Goal: Task Accomplishment & Management: Complete application form

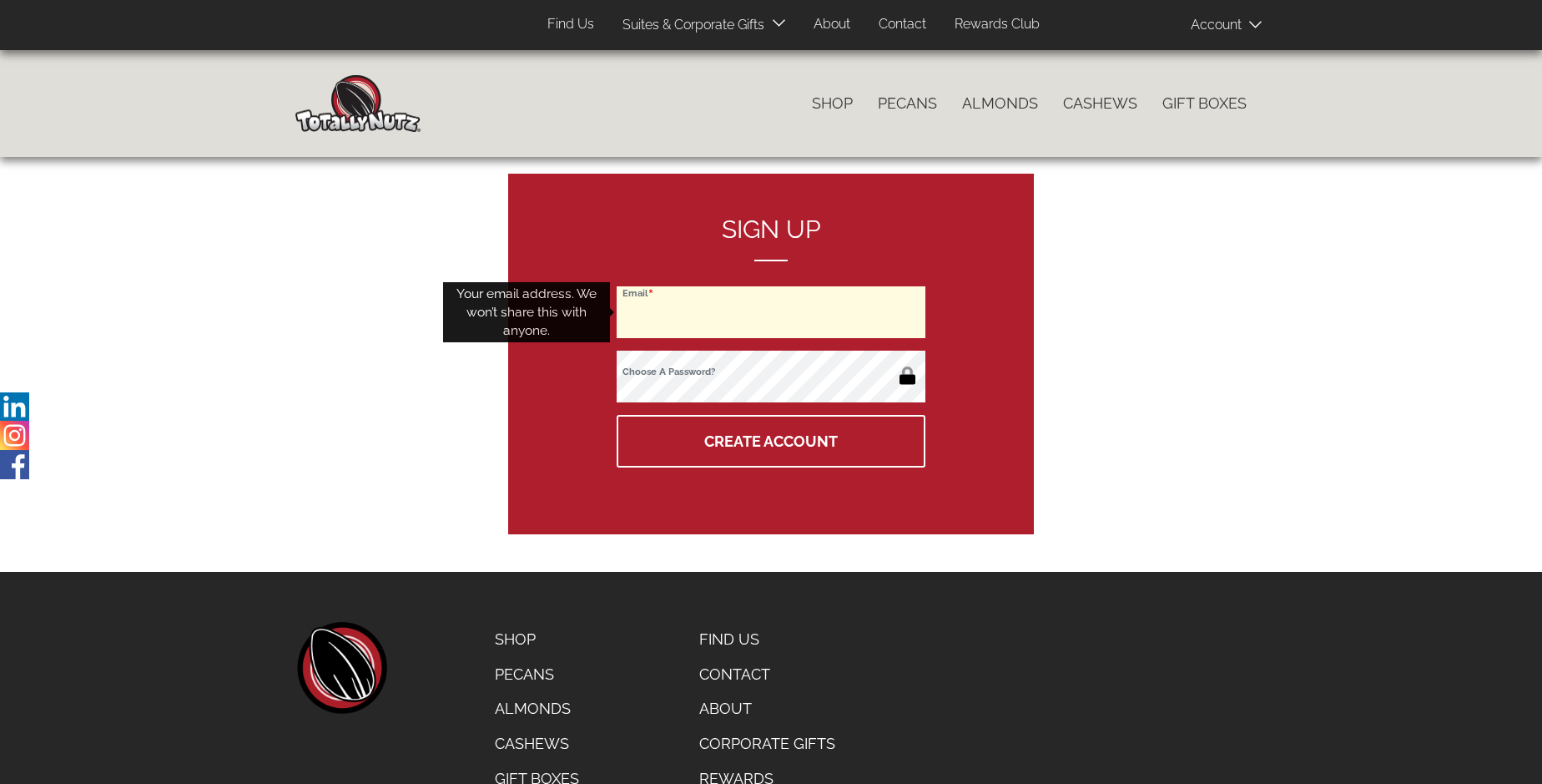
click at [771, 312] on input "Email" at bounding box center [771, 312] width 309 height 52
type input "[EMAIL_ADDRESS][DOMAIN_NAME]"
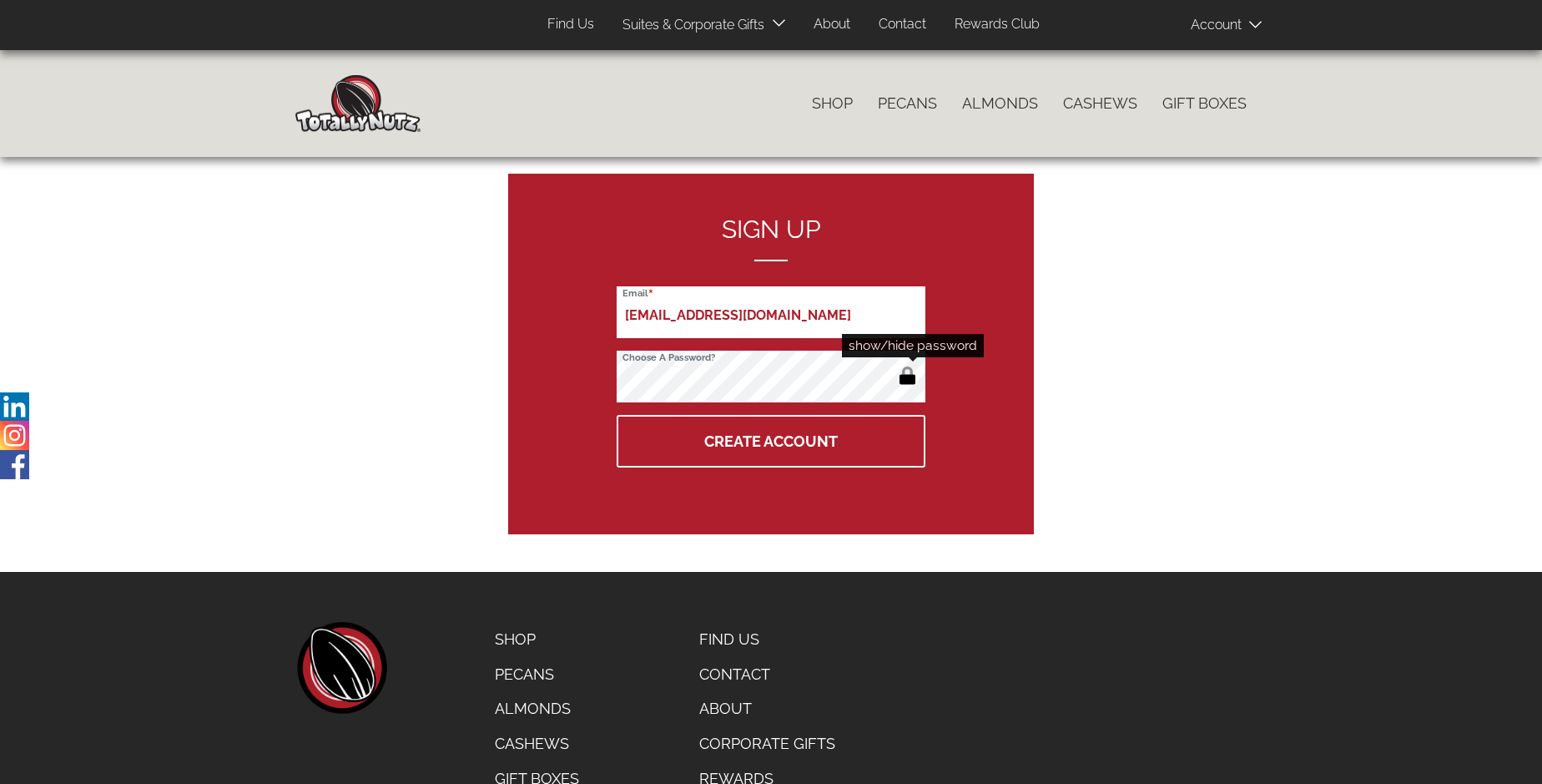
click at [907, 378] on button "button" at bounding box center [908, 377] width 28 height 27
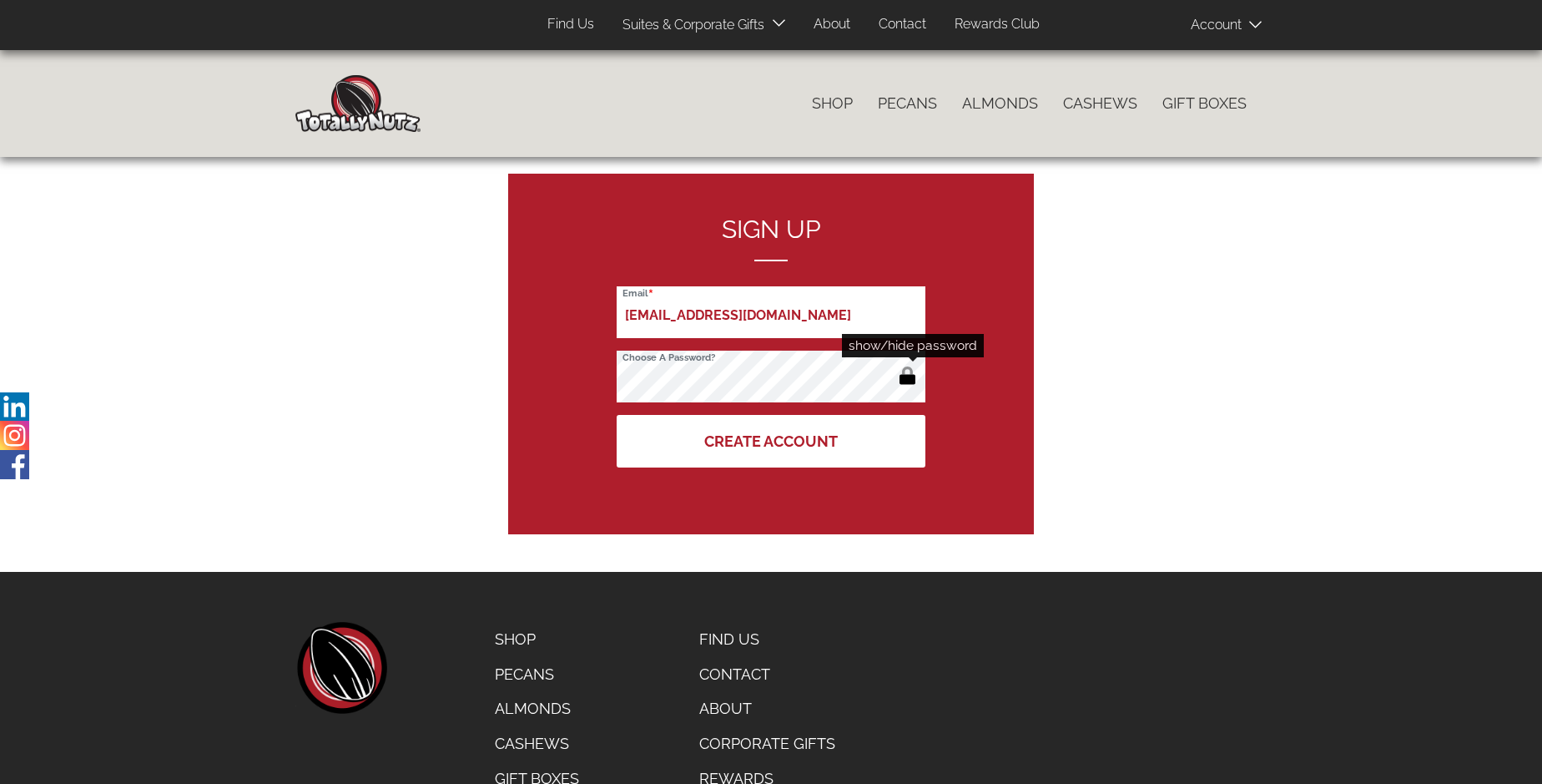
click at [771, 441] on button "Create Account" at bounding box center [771, 441] width 309 height 53
